Goal: Transaction & Acquisition: Purchase product/service

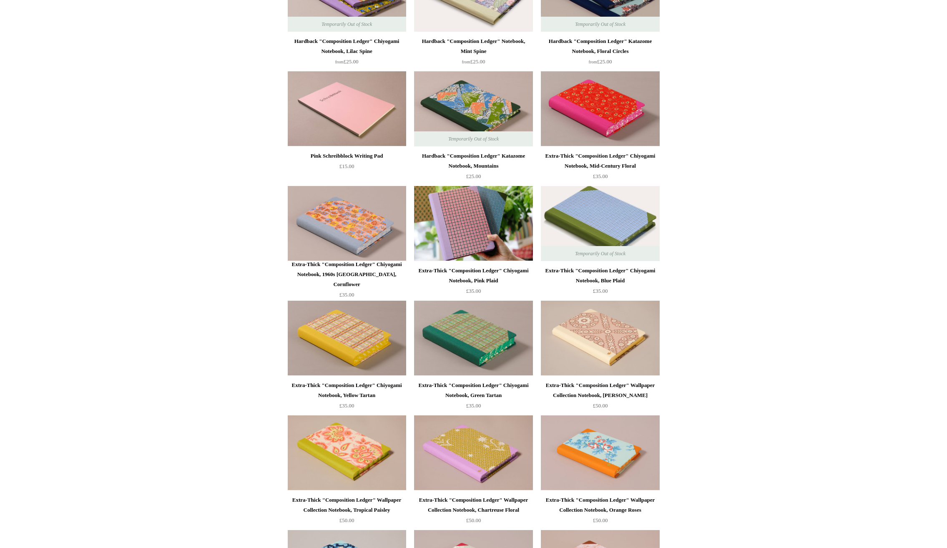
scroll to position [702, 0]
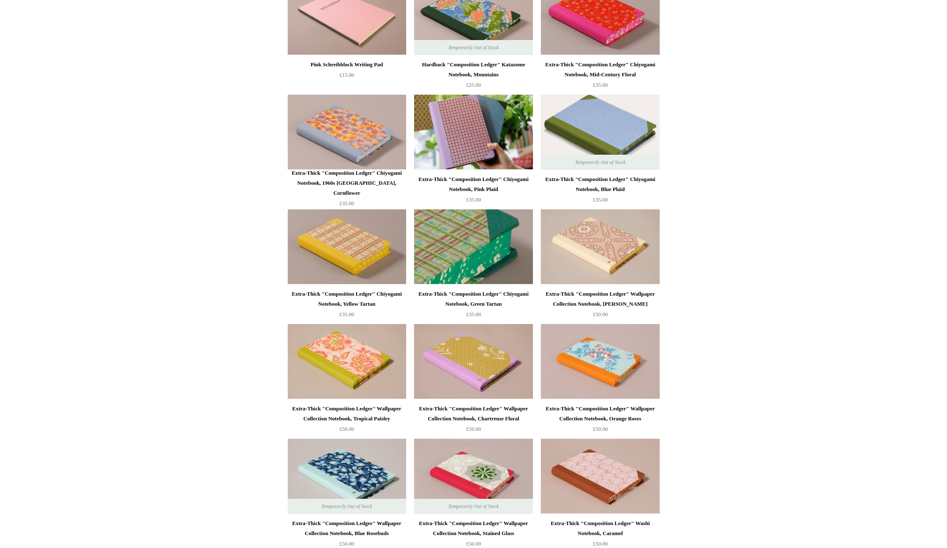
click at [499, 251] on img at bounding box center [473, 246] width 118 height 75
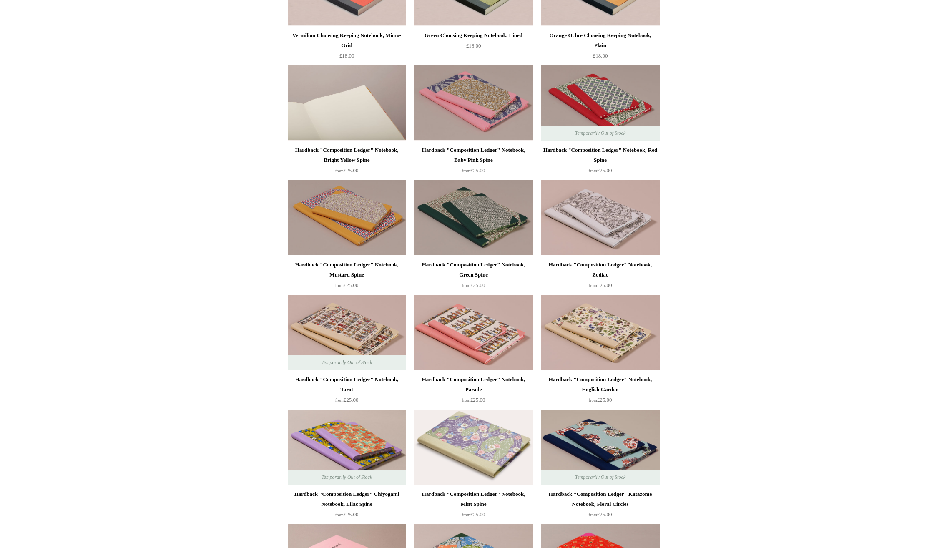
scroll to position [0, 0]
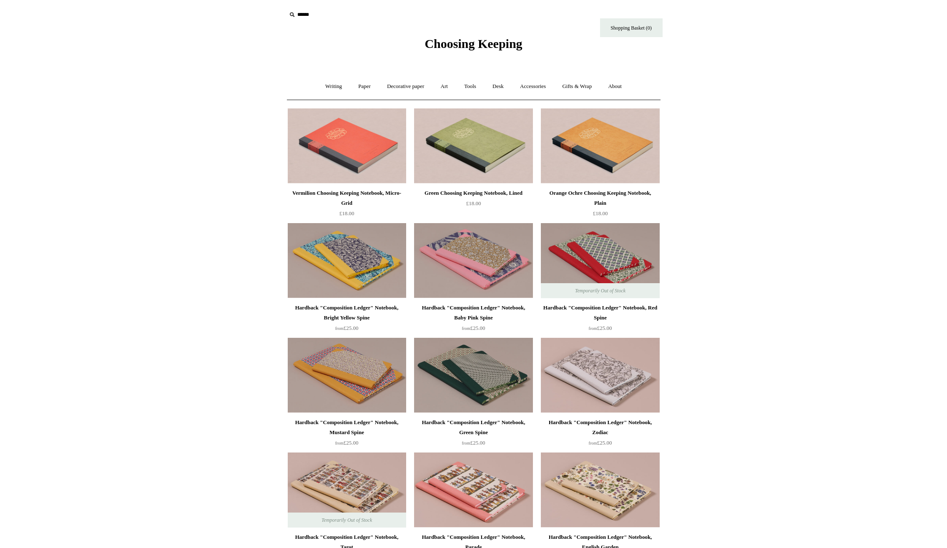
click at [442, 39] on span "Choosing Keeping" at bounding box center [473, 44] width 98 height 14
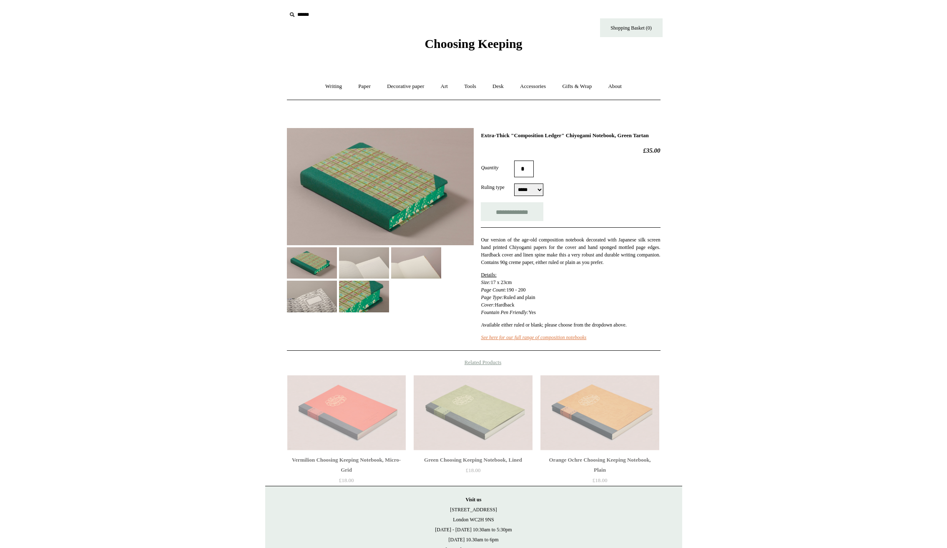
select select "*****"
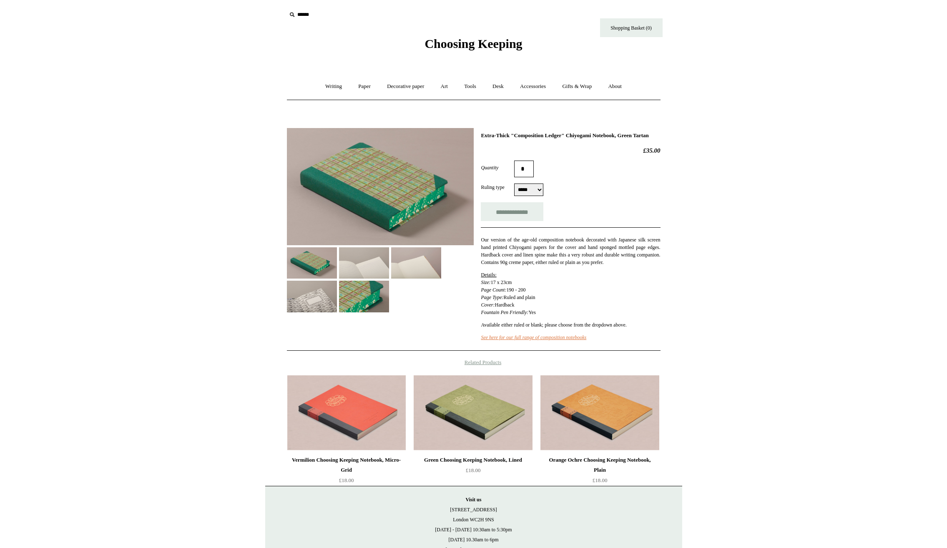
click at [396, 186] on img at bounding box center [380, 186] width 187 height 117
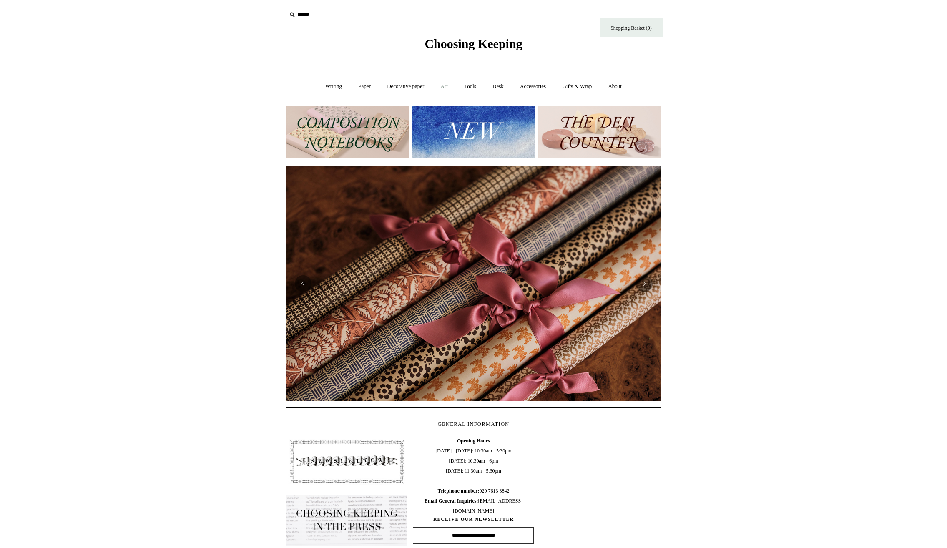
click at [436, 85] on link "Art +" at bounding box center [444, 86] width 22 height 22
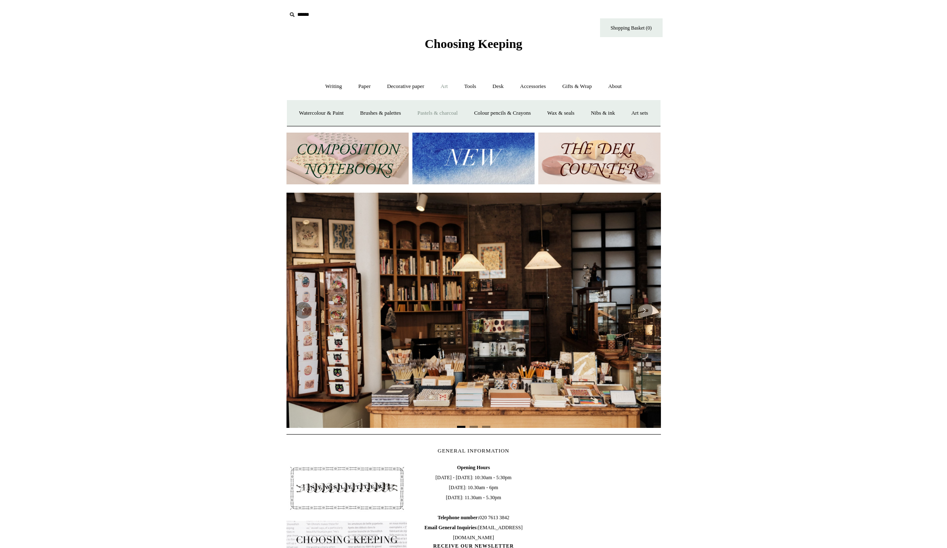
click at [459, 111] on link "Pastels & charcoal" at bounding box center [437, 113] width 55 height 22
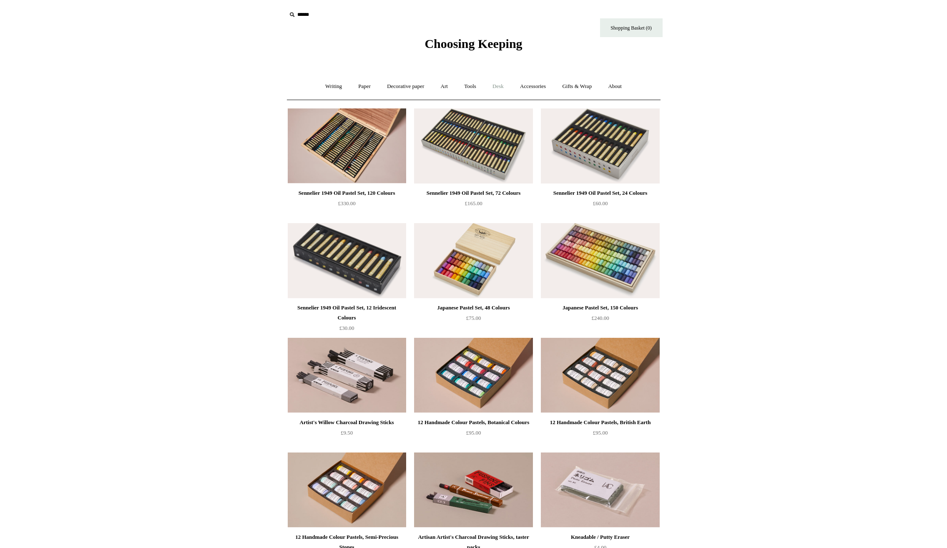
click at [510, 87] on link "Desk +" at bounding box center [498, 86] width 26 height 22
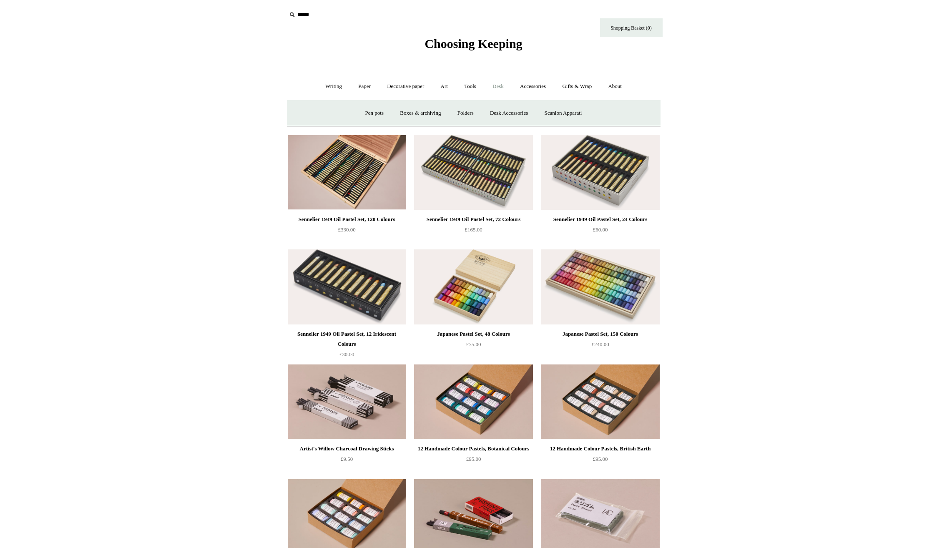
scroll to position [249, 0]
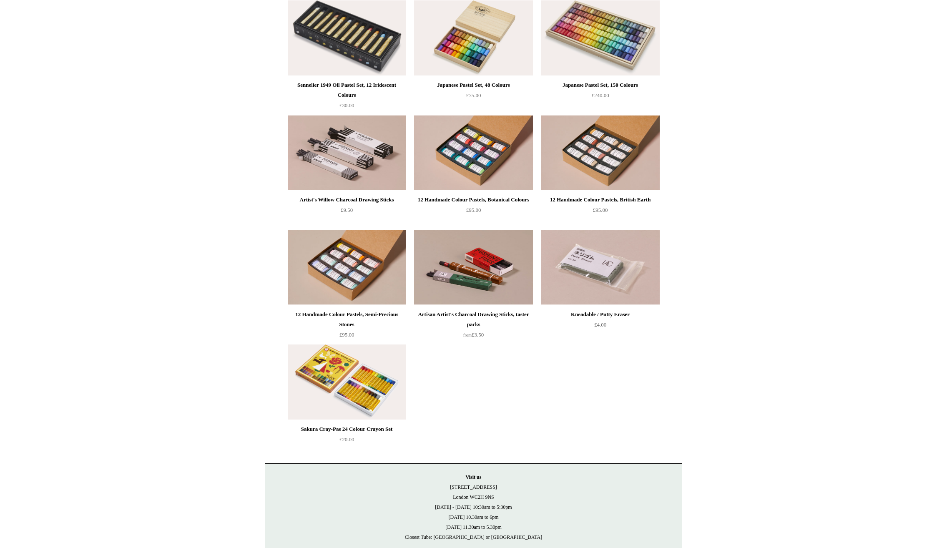
click at [358, 380] on img at bounding box center [347, 381] width 118 height 75
